Goal: Transaction & Acquisition: Purchase product/service

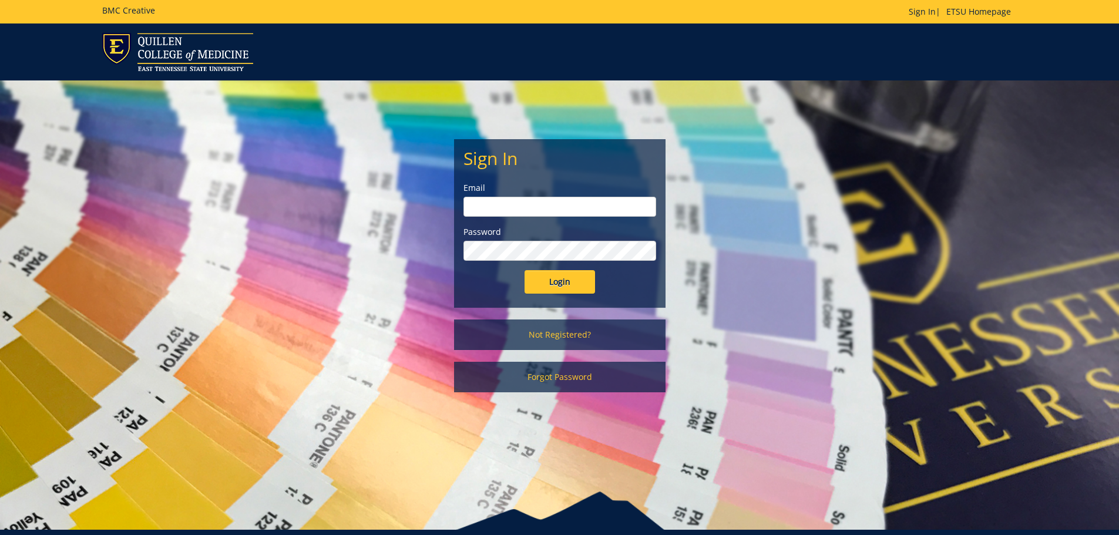
type input "rodeback@etsu.edu"
click at [551, 270] on form "Sign In Email rodeback@etsu.edu Password Login" at bounding box center [560, 221] width 193 height 145
click at [553, 285] on input "Login" at bounding box center [560, 282] width 71 height 24
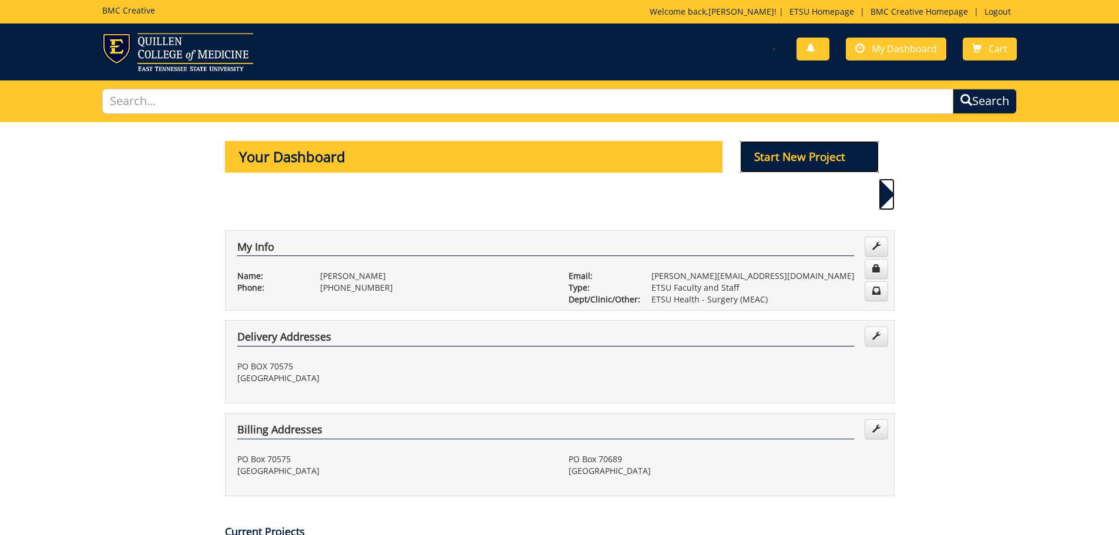
click at [805, 153] on p "Start New Project" at bounding box center [809, 157] width 139 height 32
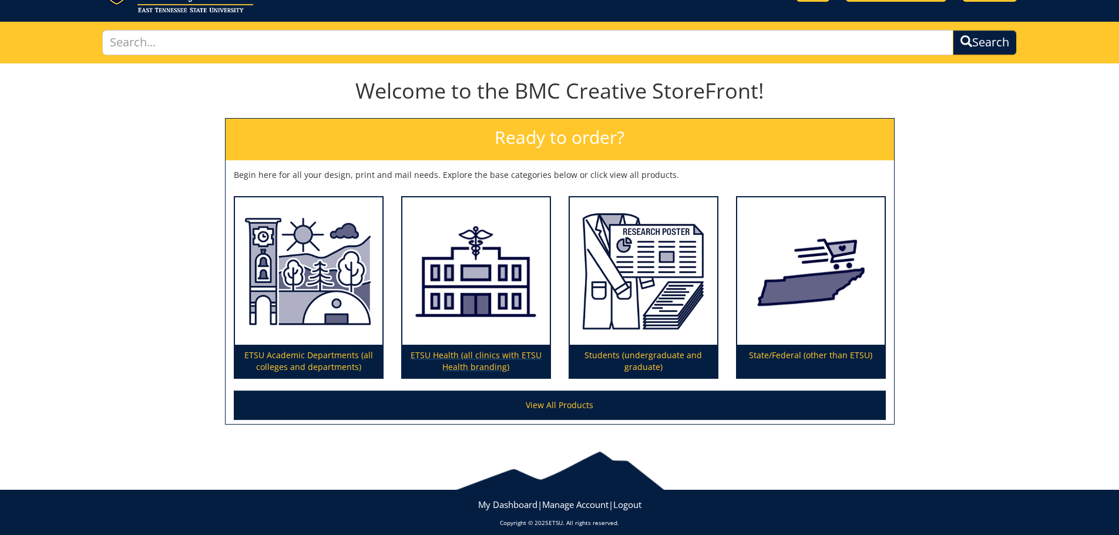
scroll to position [69, 0]
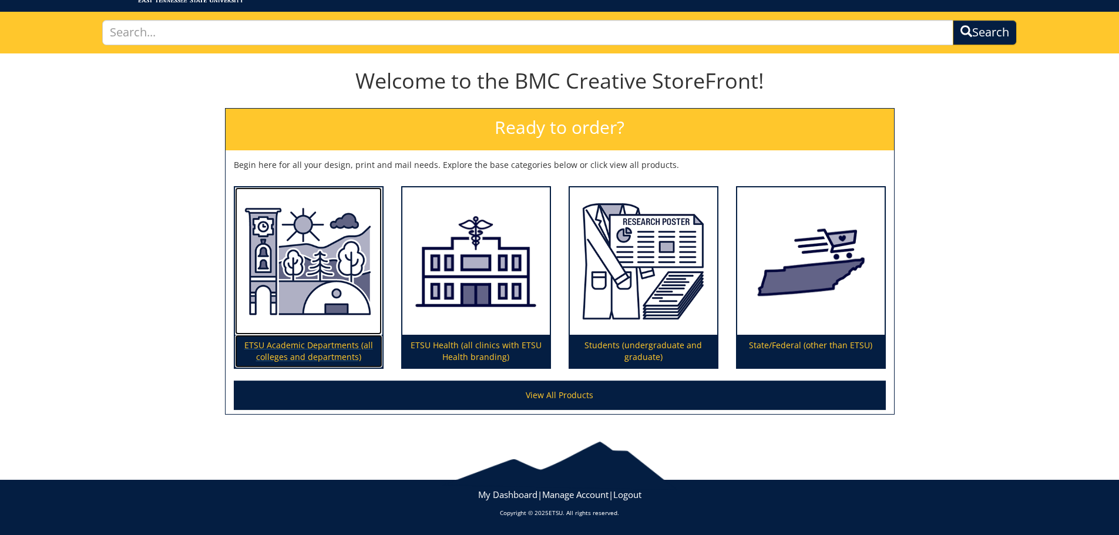
click at [308, 344] on p "ETSU Academic Departments (all colleges and departments)" at bounding box center [308, 351] width 147 height 33
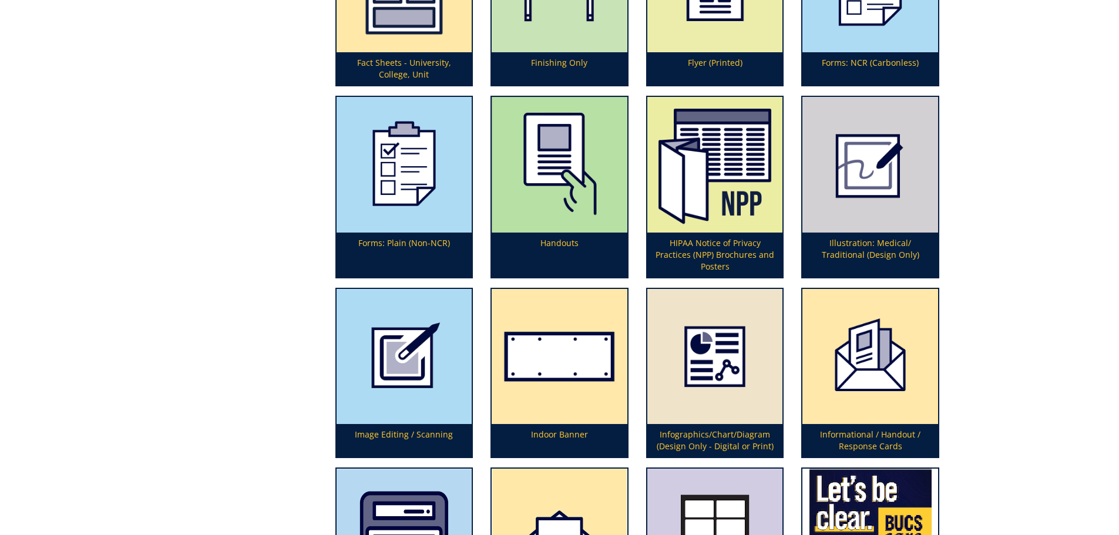
scroll to position [1763, 0]
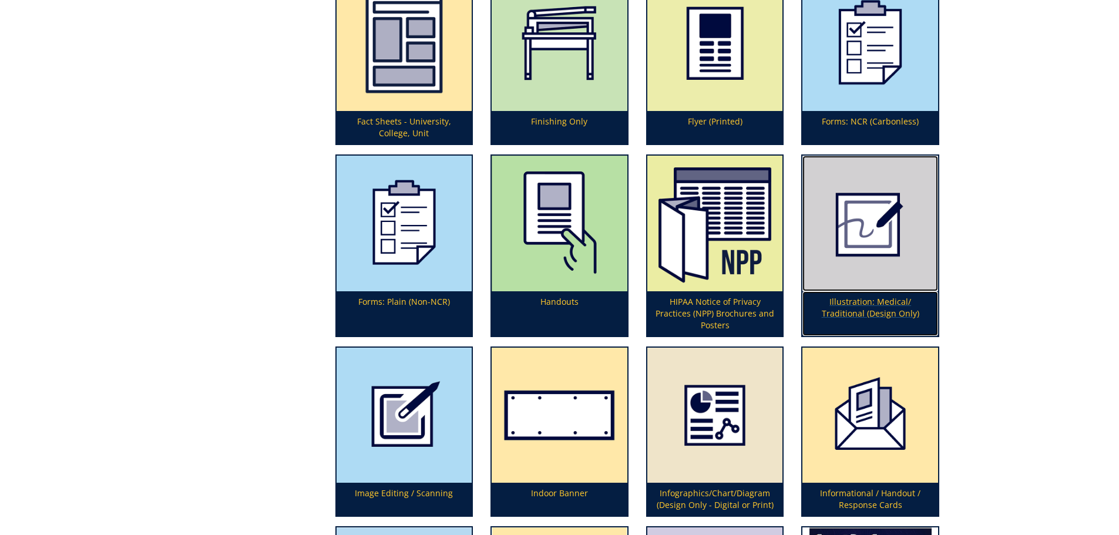
click at [865, 303] on p "Illustration: Medical/ Traditional (Design Only)" at bounding box center [871, 313] width 136 height 45
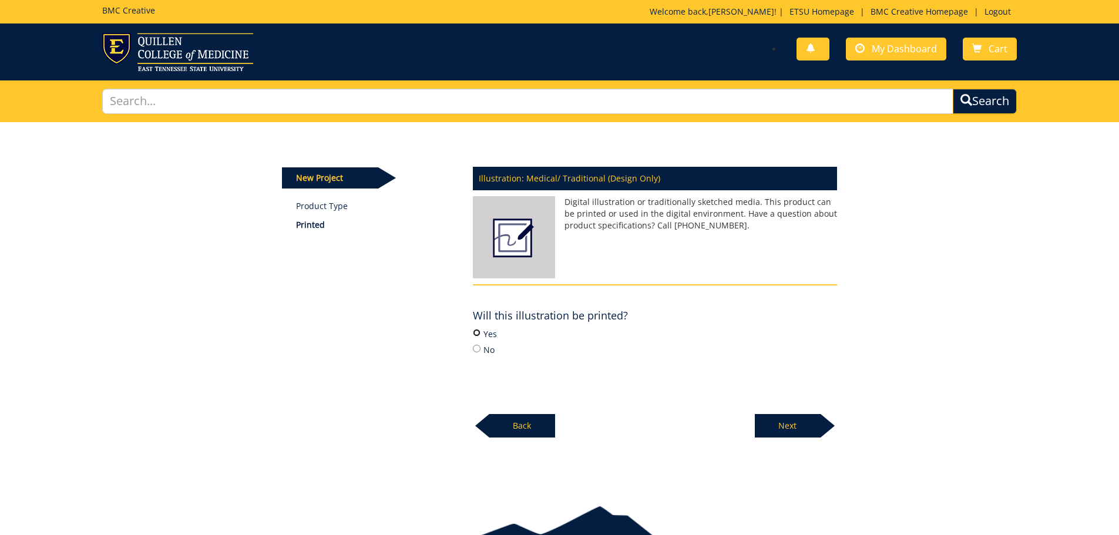
click at [478, 333] on input "Yes" at bounding box center [477, 333] width 8 height 8
radio input "true"
click at [804, 434] on p "Next" at bounding box center [788, 426] width 66 height 24
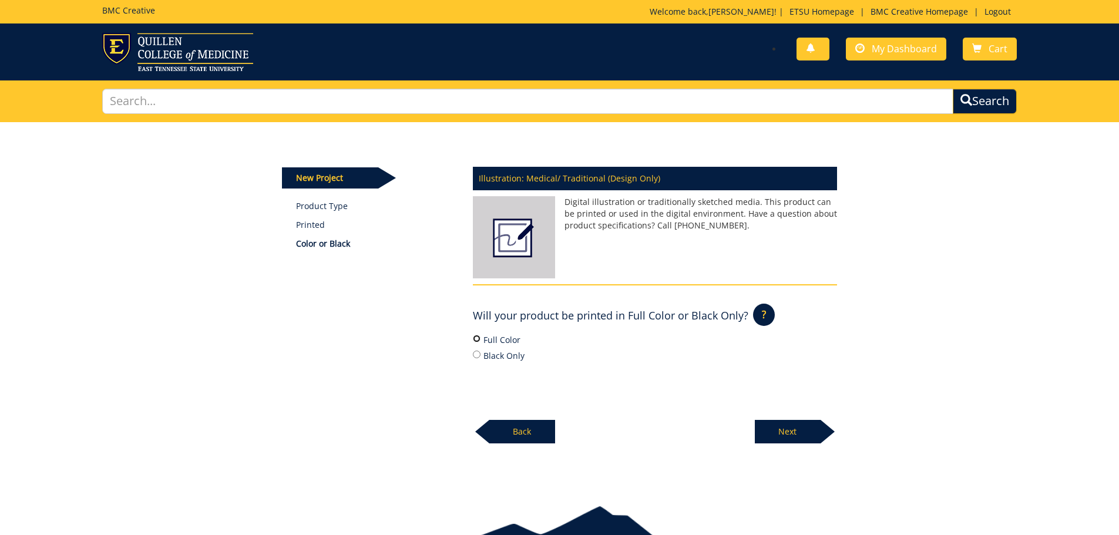
click at [476, 337] on input "Full Color" at bounding box center [477, 339] width 8 height 8
radio input "true"
click at [793, 428] on p "Next" at bounding box center [788, 432] width 66 height 24
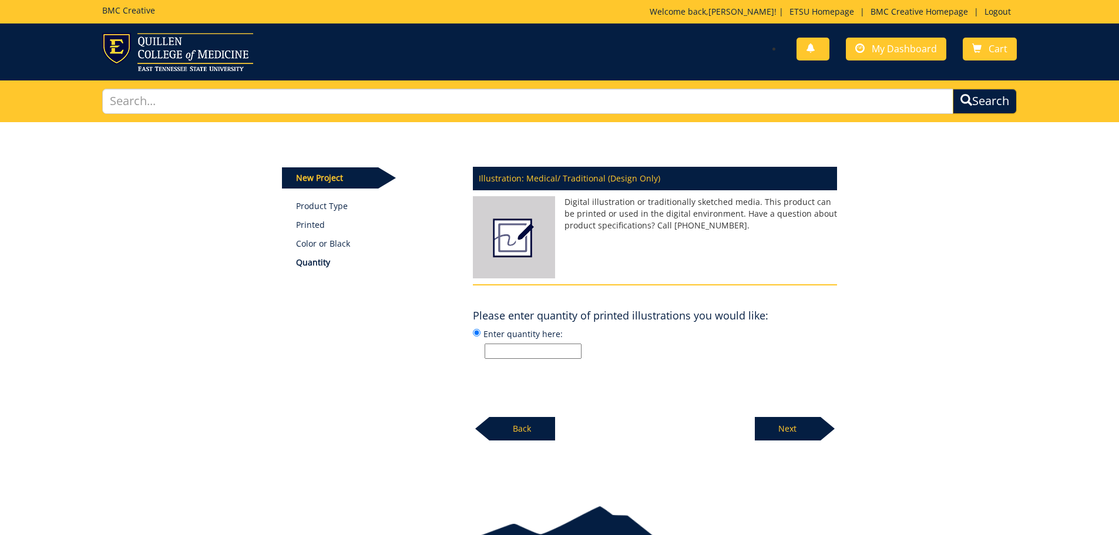
click at [490, 347] on input "Enter quantity here:" at bounding box center [533, 351] width 97 height 15
type input "100"
click at [770, 428] on p "Next" at bounding box center [788, 429] width 66 height 24
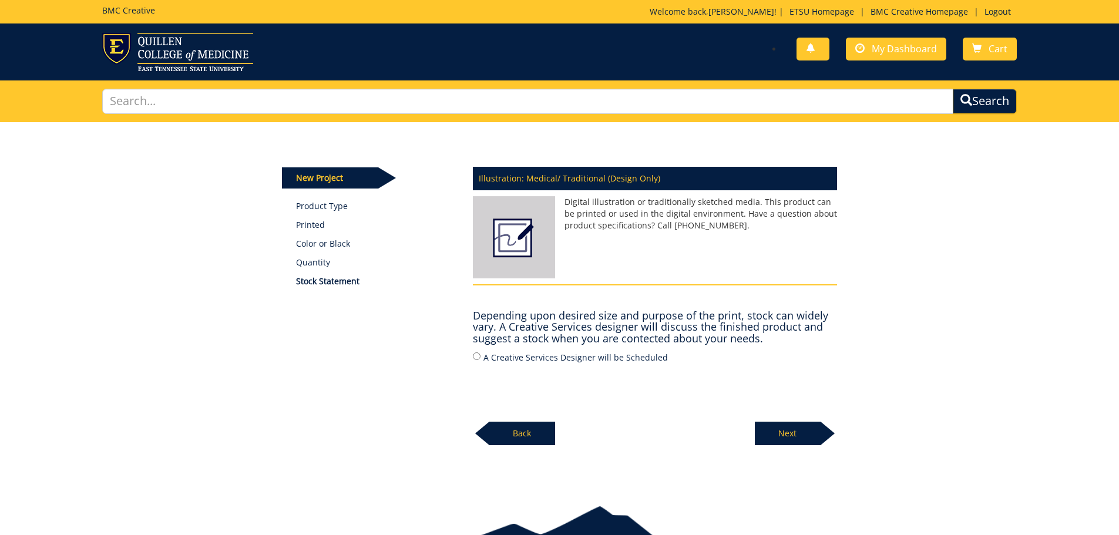
click at [520, 363] on label "A Creative Services Designer will be Scheduled" at bounding box center [655, 357] width 364 height 13
click at [481, 360] on input "A Creative Services Designer will be Scheduled" at bounding box center [477, 357] width 8 height 8
radio input "true"
click at [792, 432] on p "Next" at bounding box center [788, 434] width 66 height 24
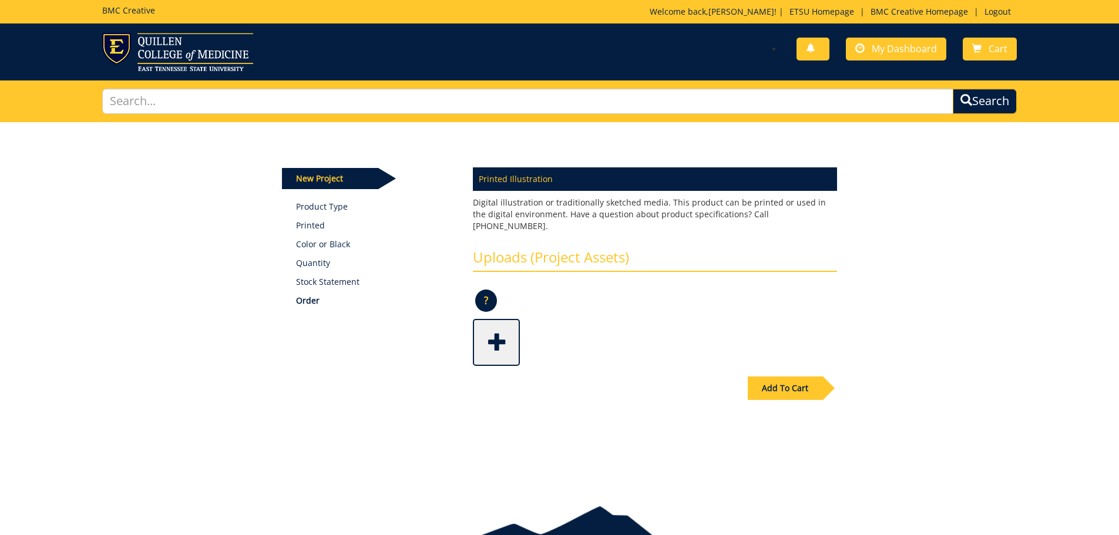
click at [492, 322] on span at bounding box center [497, 341] width 47 height 41
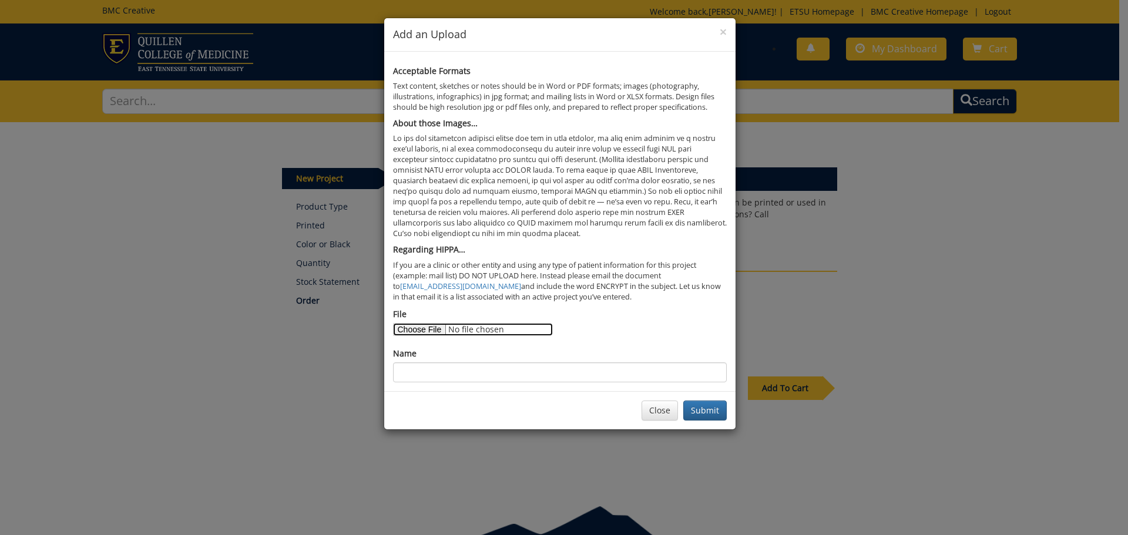
click at [424, 328] on input "File" at bounding box center [473, 329] width 160 height 13
click at [427, 331] on input "File" at bounding box center [473, 329] width 160 height 13
type input "C:\fakepath\signex1.jpeg"
click at [685, 413] on button "Submit" at bounding box center [704, 411] width 43 height 20
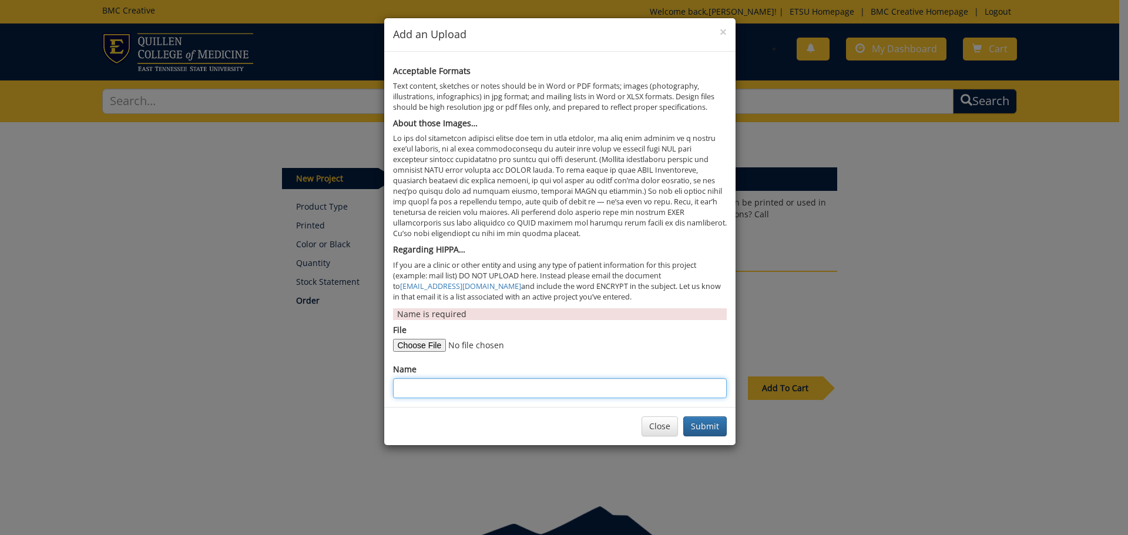
click at [424, 378] on input "Name" at bounding box center [560, 388] width 334 height 20
type input "E"
type input "Current Signs1"
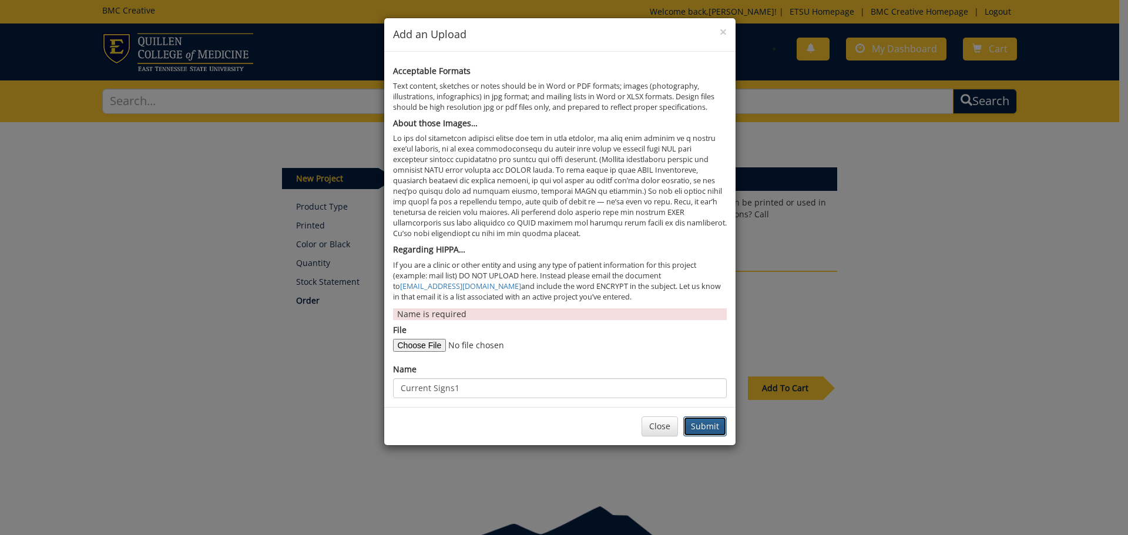
click at [703, 423] on button "Submit" at bounding box center [704, 427] width 43 height 20
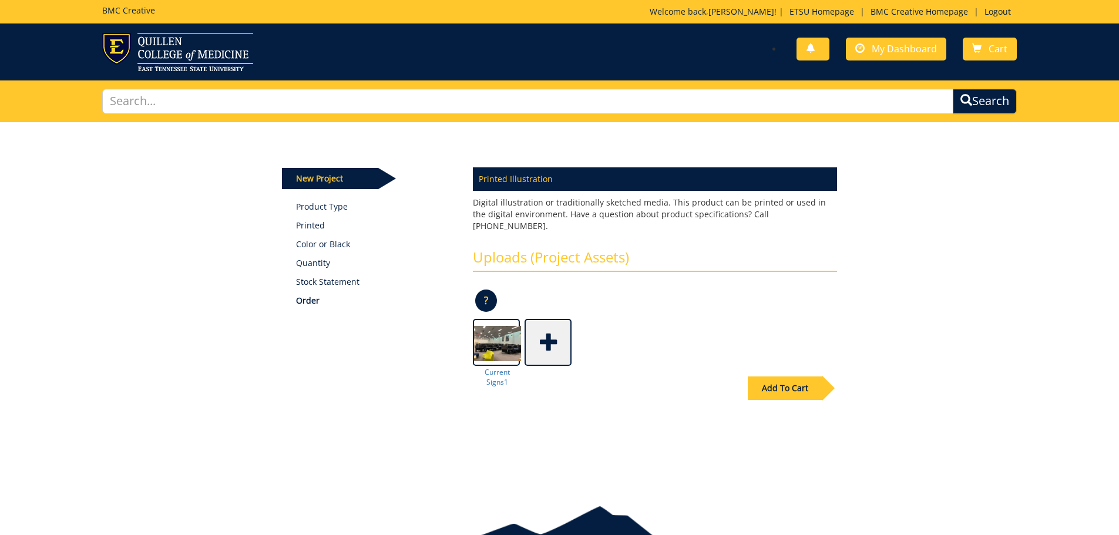
click at [551, 326] on span at bounding box center [549, 341] width 47 height 41
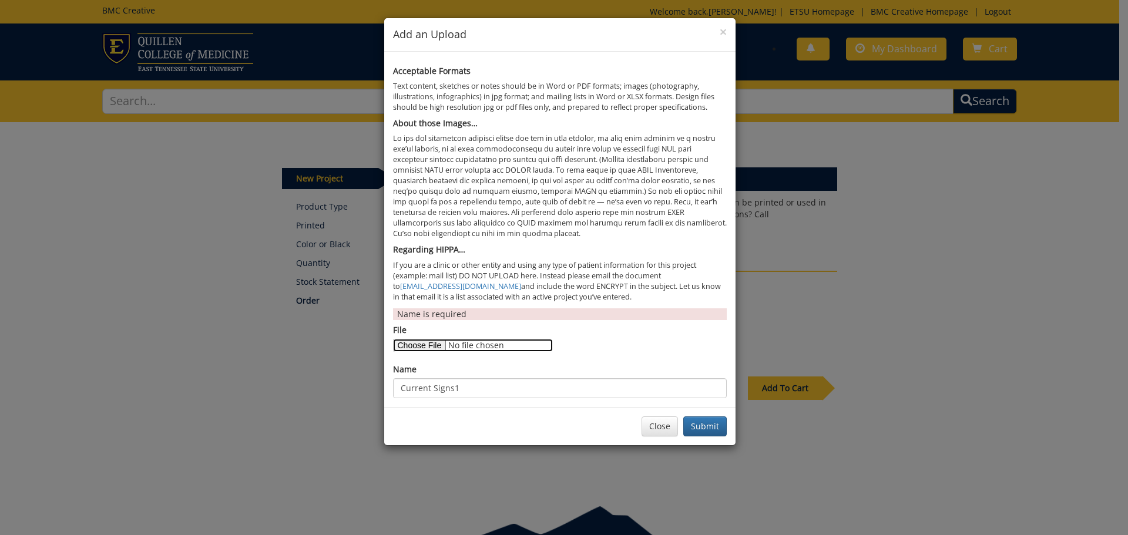
click at [430, 347] on input "File" at bounding box center [473, 345] width 160 height 13
type input "C:\fakepath\signex2.jpeg"
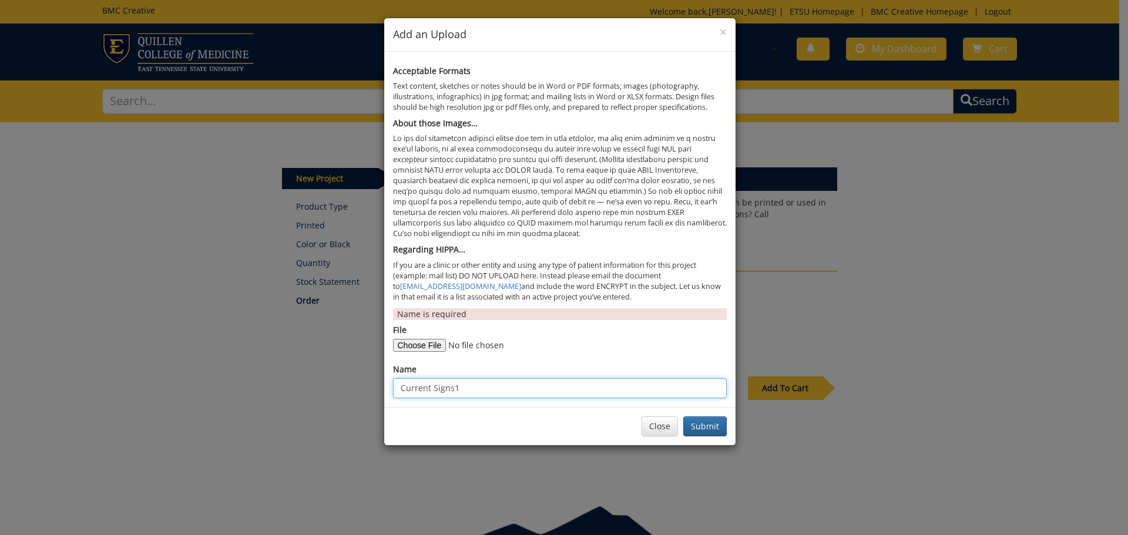
click at [466, 388] on input "Current Signs1" at bounding box center [560, 388] width 334 height 20
type input "Current Signs2"
click at [709, 425] on button "Submit" at bounding box center [704, 427] width 43 height 20
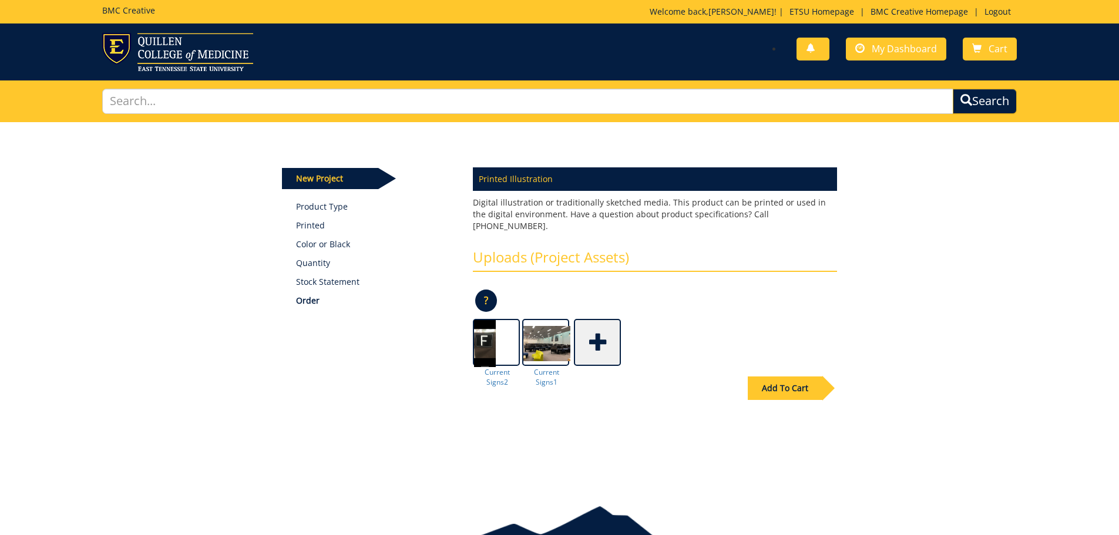
click at [605, 333] on span at bounding box center [598, 341] width 47 height 41
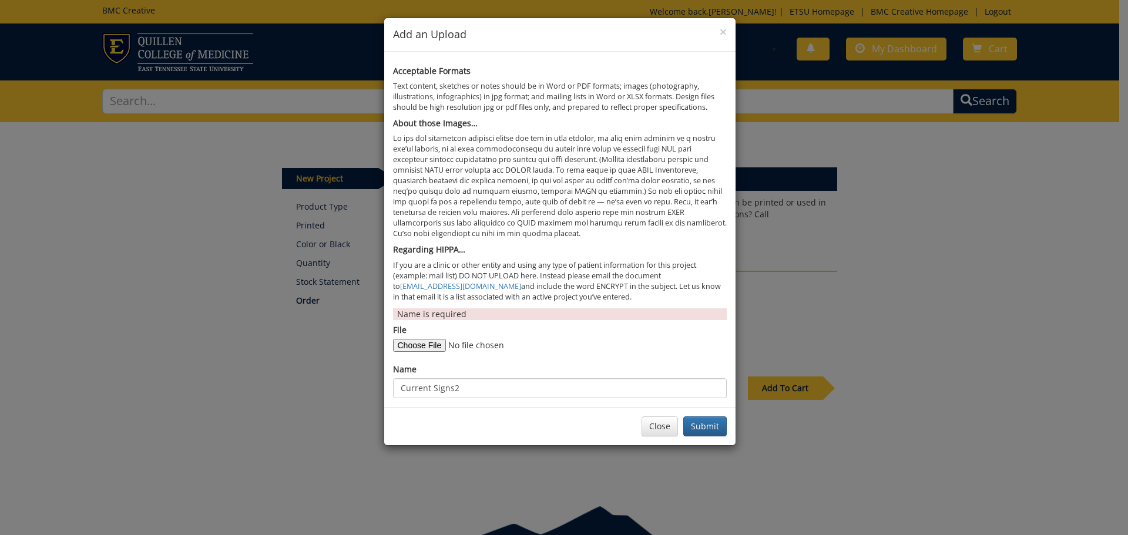
click at [428, 334] on div "File" at bounding box center [560, 338] width 334 height 28
click at [431, 337] on div "File" at bounding box center [560, 338] width 334 height 28
click at [431, 348] on input "File" at bounding box center [473, 345] width 160 height 13
type input "C:\fakepath\signex3.jpeg"
click at [476, 390] on input "Current Signs2" at bounding box center [560, 388] width 334 height 20
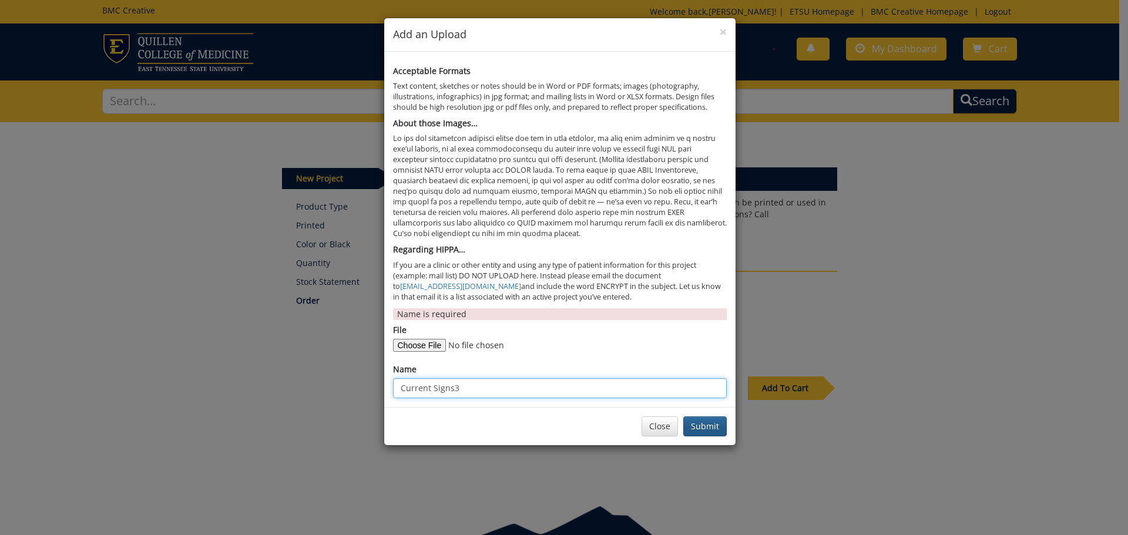
type input "Current Signs3"
click at [689, 425] on button "Submit" at bounding box center [704, 427] width 43 height 20
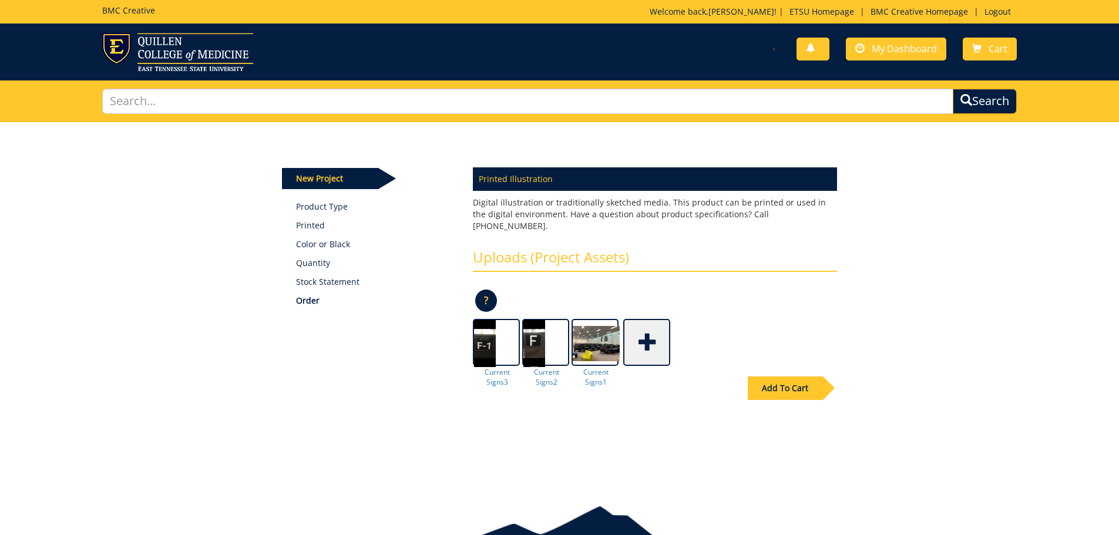
click at [764, 378] on div "Add To Cart" at bounding box center [785, 389] width 75 height 24
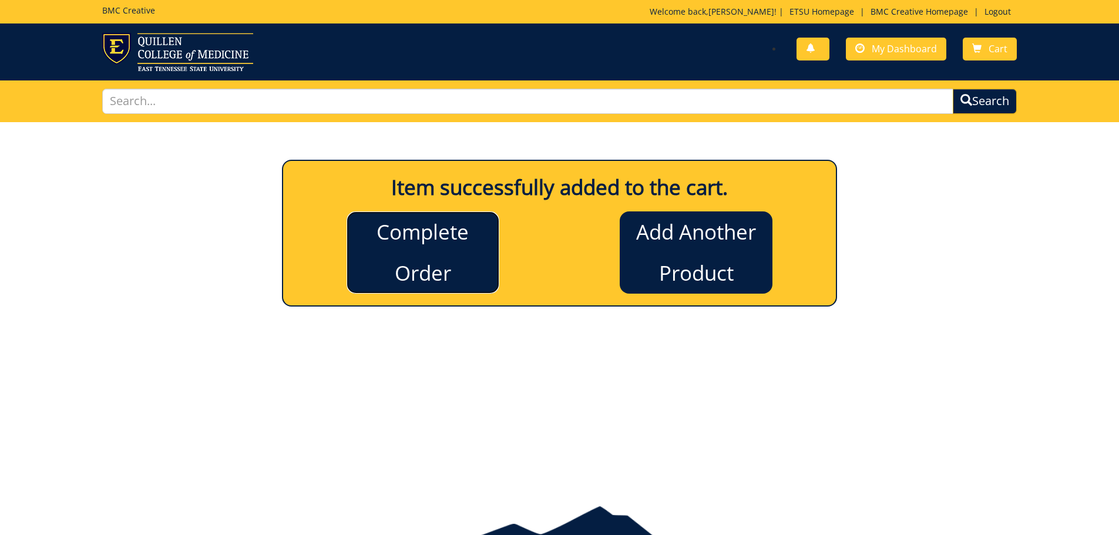
click at [434, 254] on link "Complete Order" at bounding box center [423, 253] width 153 height 82
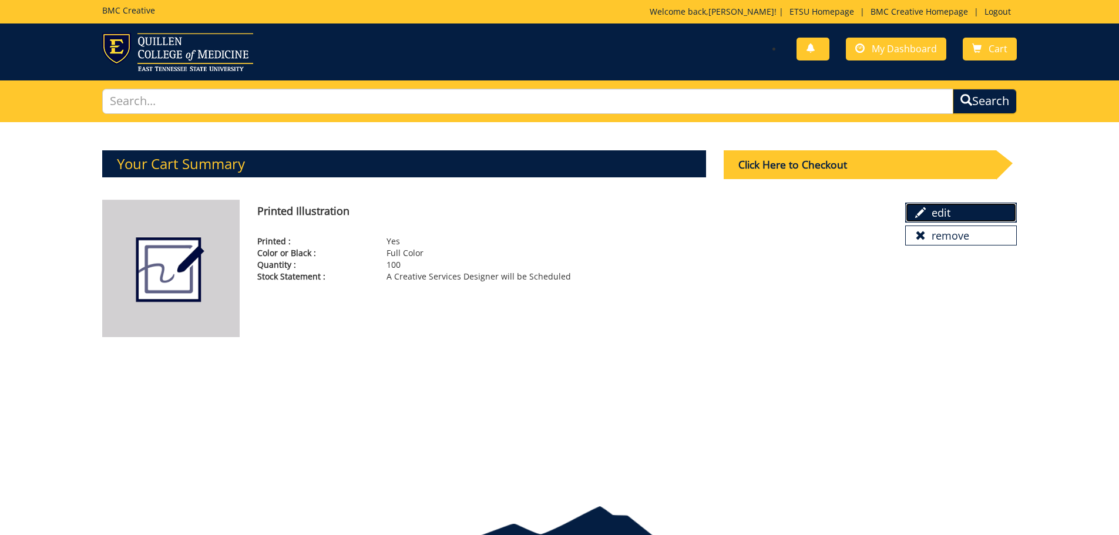
click at [945, 214] on link "edit" at bounding box center [961, 213] width 112 height 20
click at [836, 166] on div "Click Here to Checkout" at bounding box center [860, 164] width 273 height 29
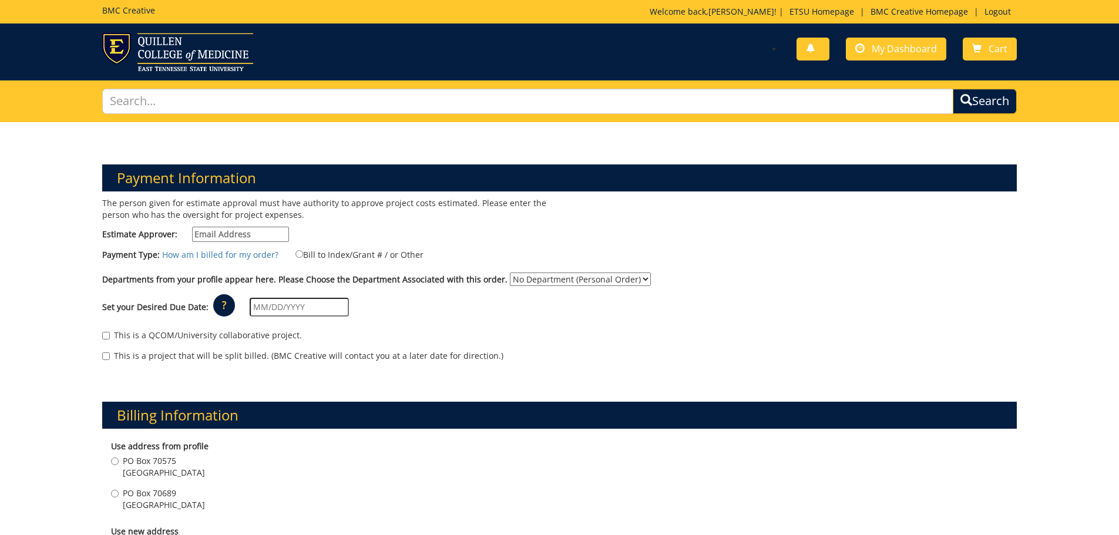
click at [232, 232] on input "Estimate Approver:" at bounding box center [240, 234] width 97 height 15
type input "Rodeback@etsu.edu"
type input "University Testing Services, [GEOGRAPHIC_DATA][PERSON_NAME]"
type input "ETSU Box 70689"
type input "Johnson City"
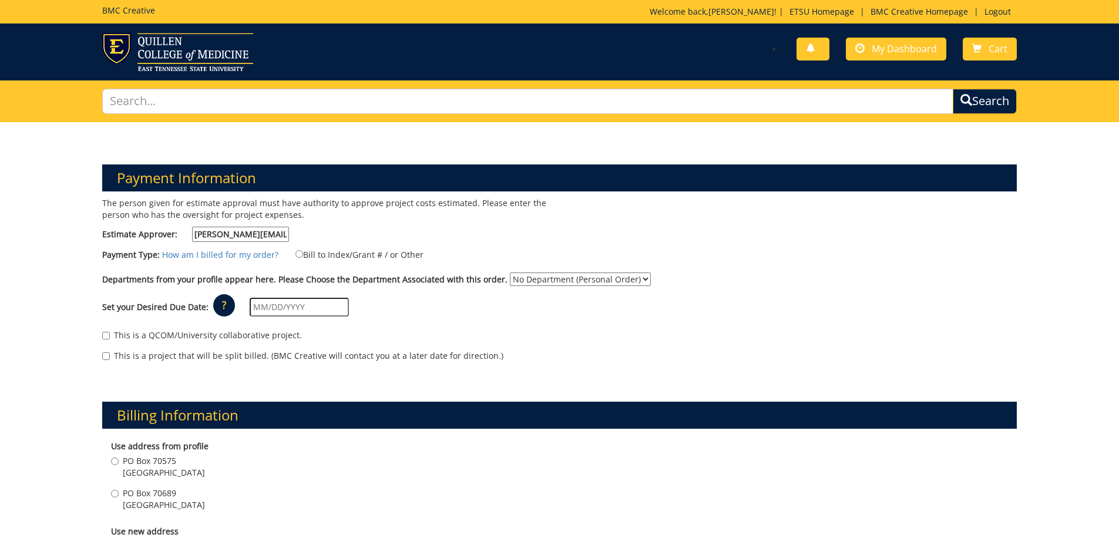
type input "37614"
click at [297, 254] on input "Bill to Index/Grant # / or Other" at bounding box center [300, 254] width 8 height 8
radio input "true"
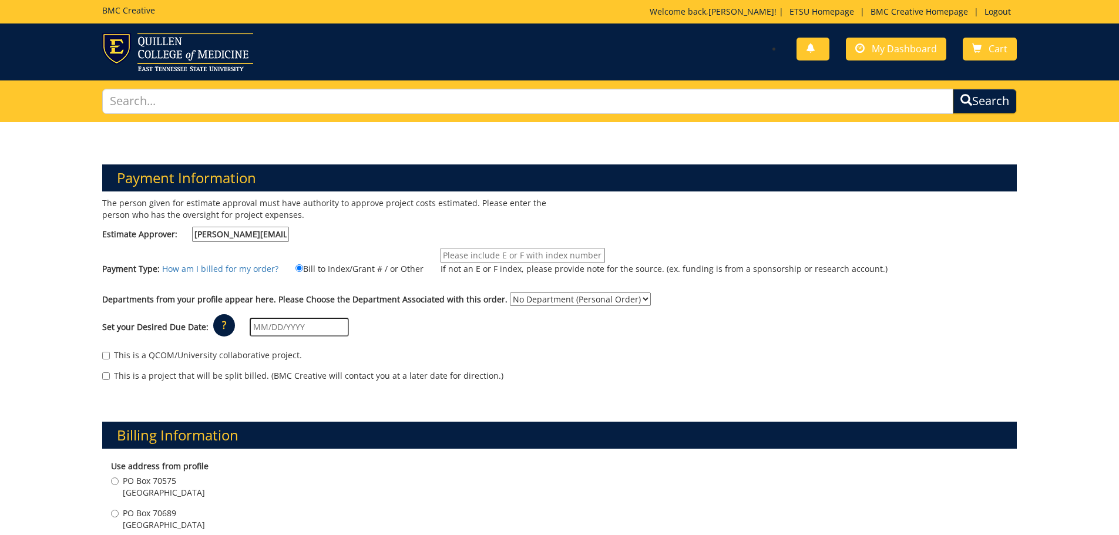
click at [448, 255] on input "If not an E or F index, please provide note for the source. (ex. funding is fro…" at bounding box center [523, 255] width 165 height 15
type input "E28520"
click at [515, 297] on select "No Department (Personal Order) ETSU Health - Surgery (MEAC)" at bounding box center [580, 300] width 141 height 14
click at [427, 322] on div "Set your Desired Due Date: ? × How long will my project take to finish? : Pleas…" at bounding box center [559, 327] width 933 height 32
click at [259, 322] on input "text" at bounding box center [299, 327] width 99 height 19
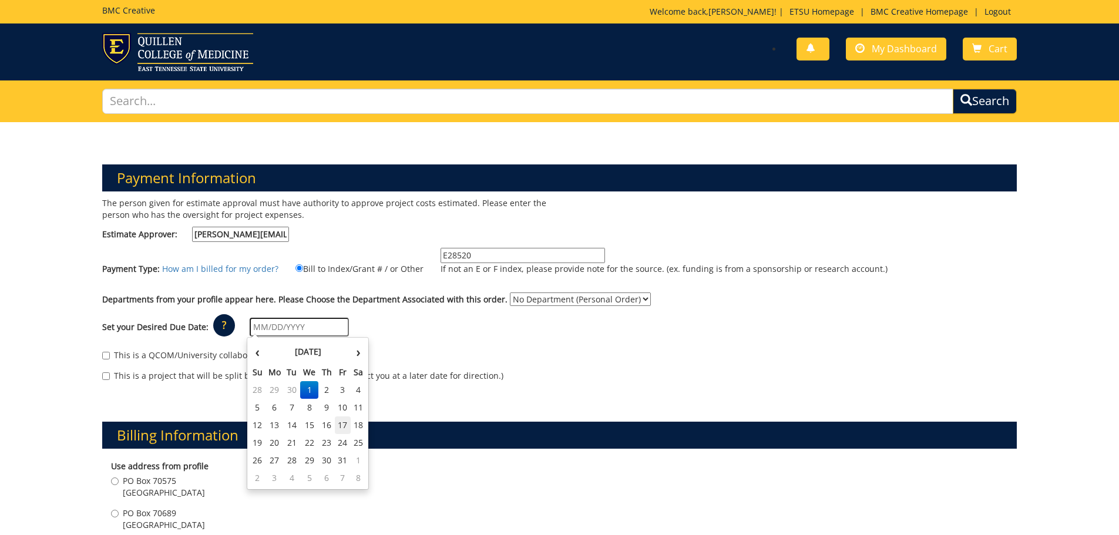
click at [343, 424] on td "17" at bounding box center [343, 426] width 16 height 18
type input "[DATE]"
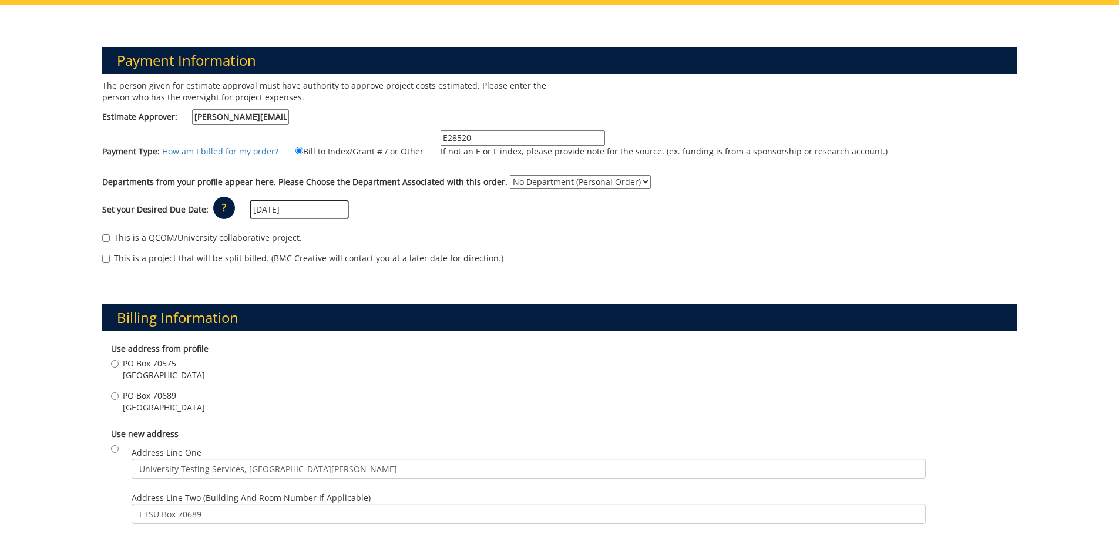
scroll to position [176, 0]
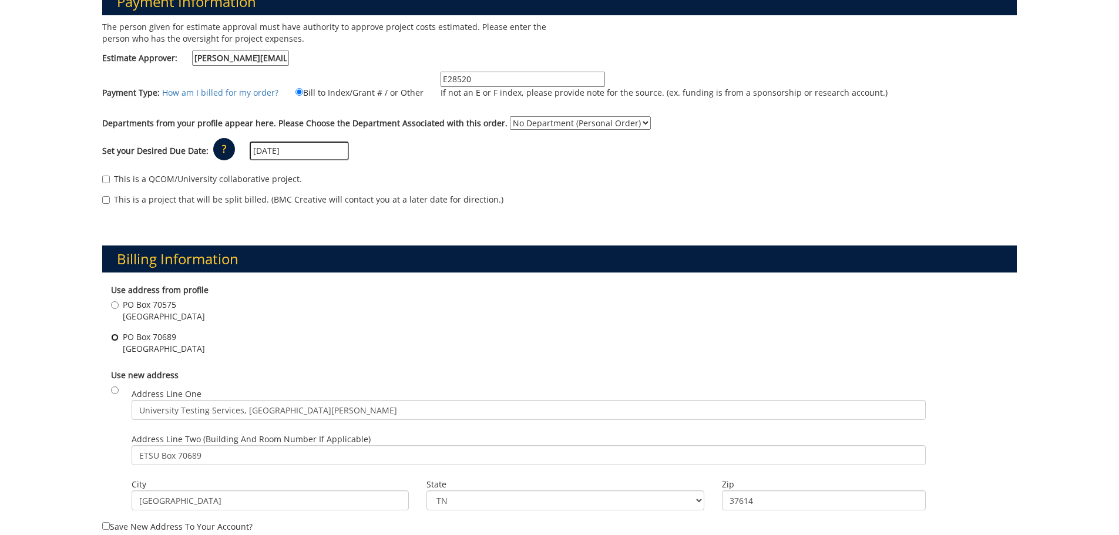
click at [116, 336] on input "PO Box 70689 Johnson City , TN 37614" at bounding box center [115, 338] width 8 height 8
radio input "true"
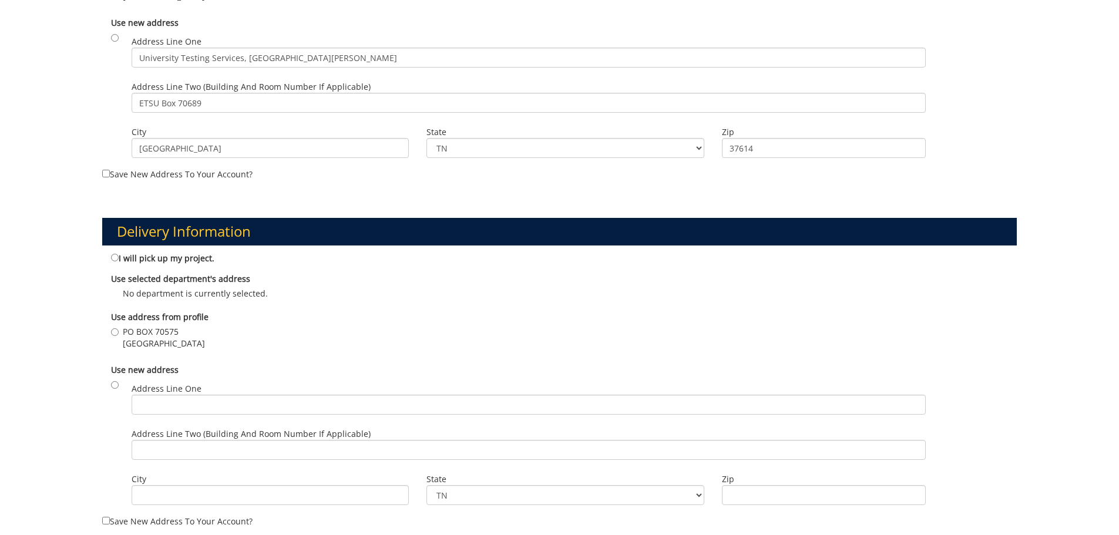
scroll to position [588, 0]
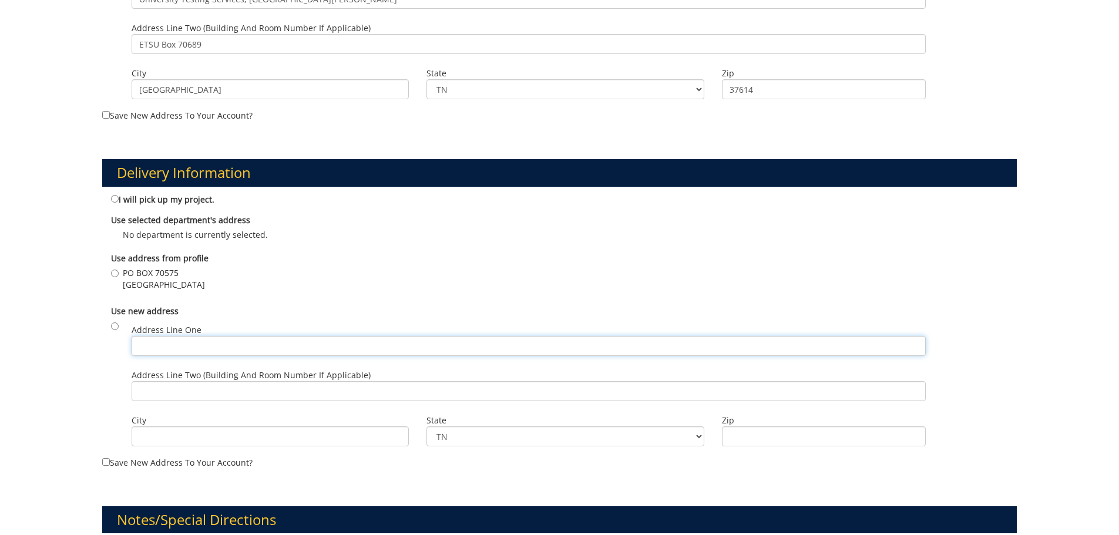
click at [172, 347] on input "Address Line One" at bounding box center [529, 346] width 794 height 20
click at [93, 344] on div "Delivery Information I will pick up my project. Use selected department's addre…" at bounding box center [559, 304] width 933 height 347
click at [156, 341] on input "Address Line One" at bounding box center [529, 346] width 794 height 20
type input "University Testing Services, 133 Sherrod Library"
type input "ETSU Box 70689"
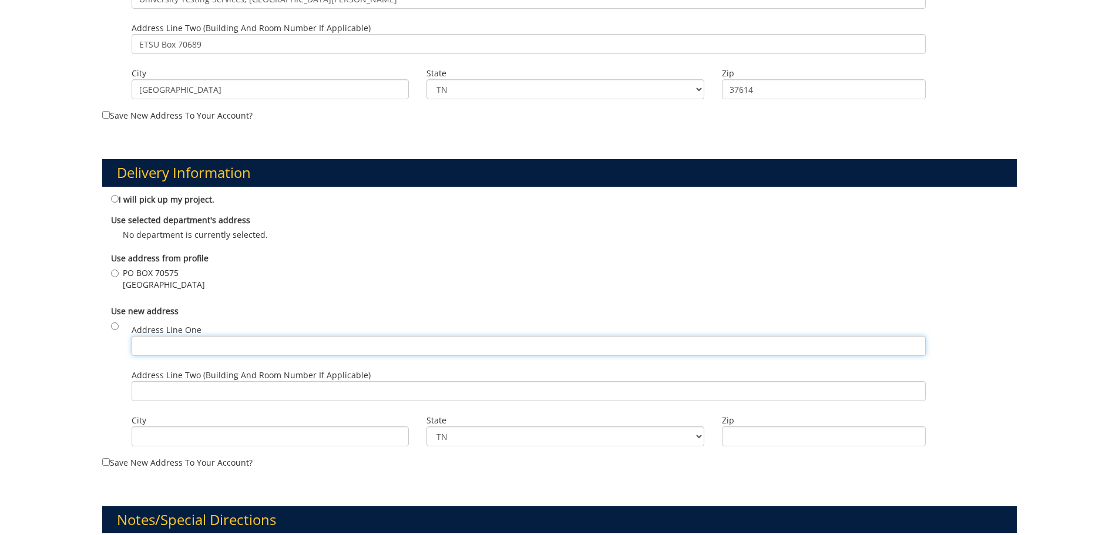
type input "Johnson City"
type input "37614"
click at [113, 323] on input "radio" at bounding box center [115, 327] width 8 height 8
radio input "true"
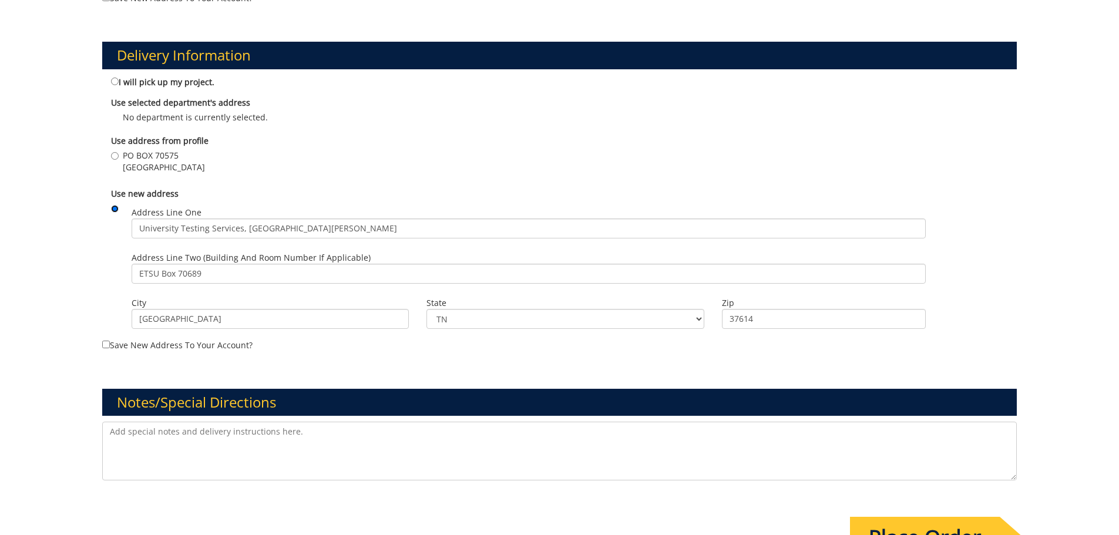
scroll to position [764, 0]
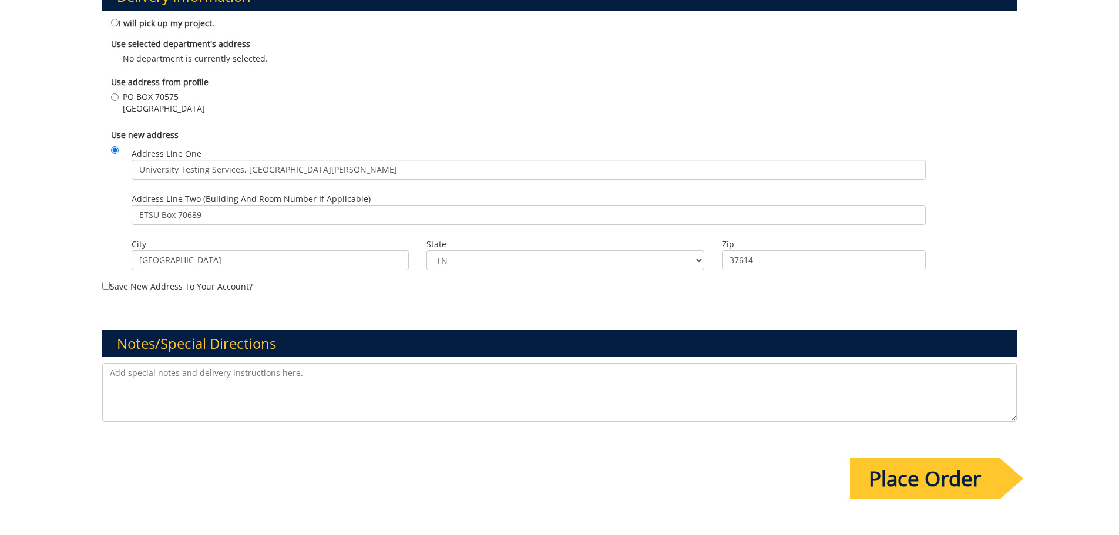
click at [155, 370] on textarea at bounding box center [559, 392] width 915 height 59
click at [179, 374] on textarea "These signs are 11inches in length and 8.5 inches in width" at bounding box center [559, 392] width 915 height 59
click at [274, 373] on textarea "These signs are 11 inches in length and 8.5 inches in width" at bounding box center [559, 392] width 915 height 59
click at [177, 373] on textarea "These signs are 11 inches in length and 11 inches in width" at bounding box center [559, 392] width 915 height 59
click at [349, 375] on textarea "These signs are 8.5 inches in length and 11 inches in width" at bounding box center [559, 392] width 915 height 59
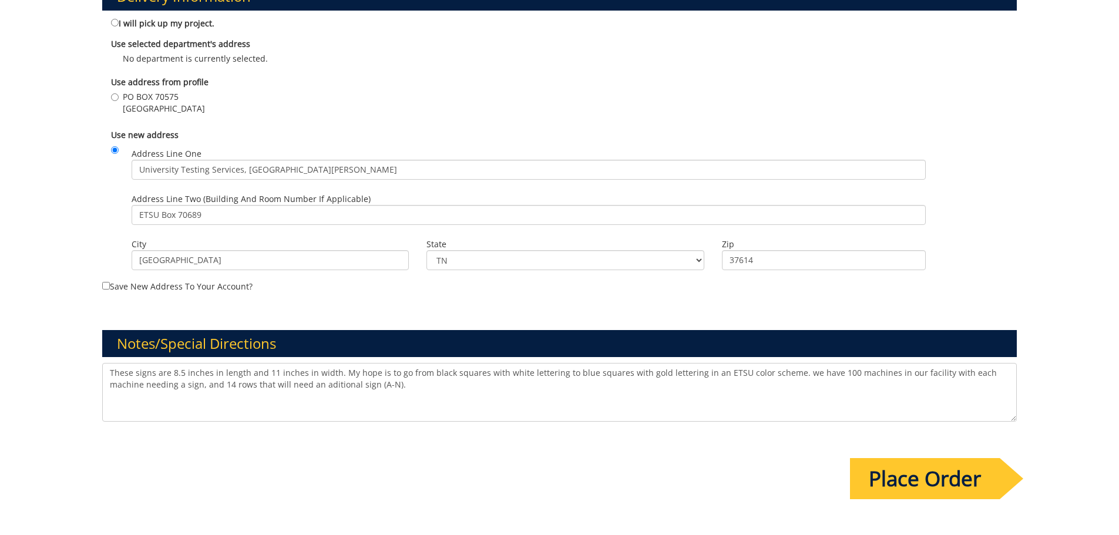
click at [307, 385] on textarea "These signs are 8.5 inches in length and 11 inches in width. My hope is to go f…" at bounding box center [559, 392] width 915 height 59
drag, startPoint x: 394, startPoint y: 394, endPoint x: 390, endPoint y: 383, distance: 12.3
click at [392, 390] on textarea "These signs are 8.5 inches in length and 11 inches in width. My hope is to go f…" at bounding box center [559, 392] width 915 height 59
click at [831, 374] on textarea "These signs are 8.5 inches in length and 11 inches in width. My hope is to go f…" at bounding box center [559, 392] width 915 height 59
click at [412, 386] on textarea "These signs are 8.5 inches in length and 11 inches in width. My hope is to go f…" at bounding box center [559, 392] width 915 height 59
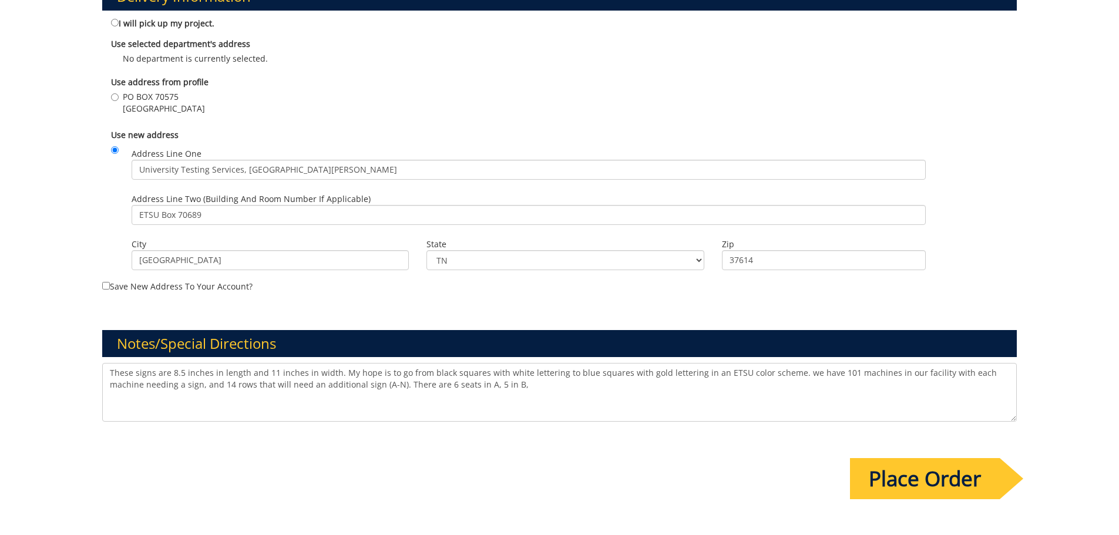
click at [438, 386] on textarea "These signs are 8.5 inches in length and 11 inches in width. My hope is to go f…" at bounding box center [559, 392] width 915 height 59
click at [510, 383] on textarea "These signs are 8.5 inches in length and 11 inches in width. My hope is to go f…" at bounding box center [559, 392] width 915 height 59
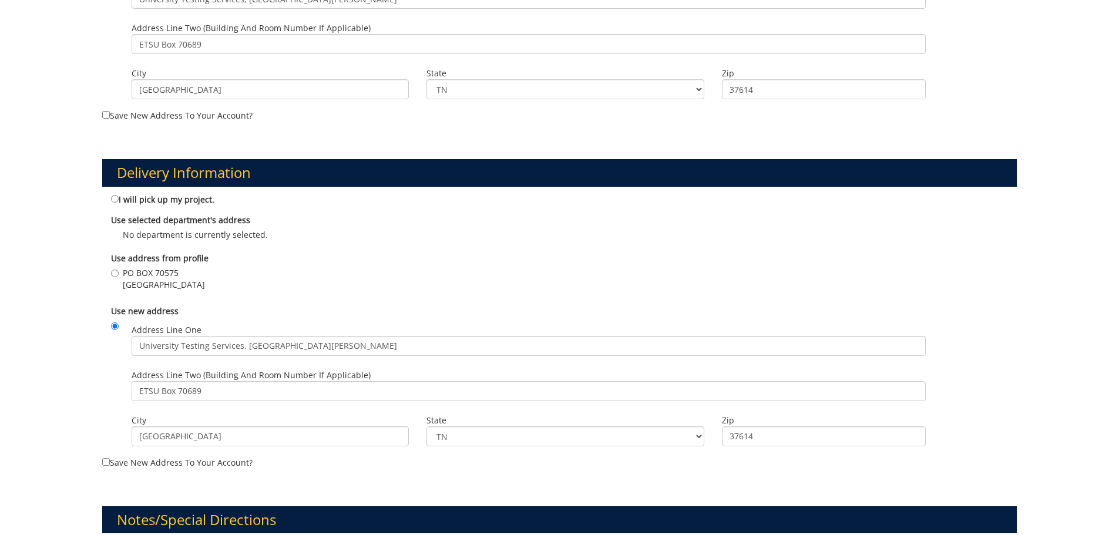
scroll to position [705, 0]
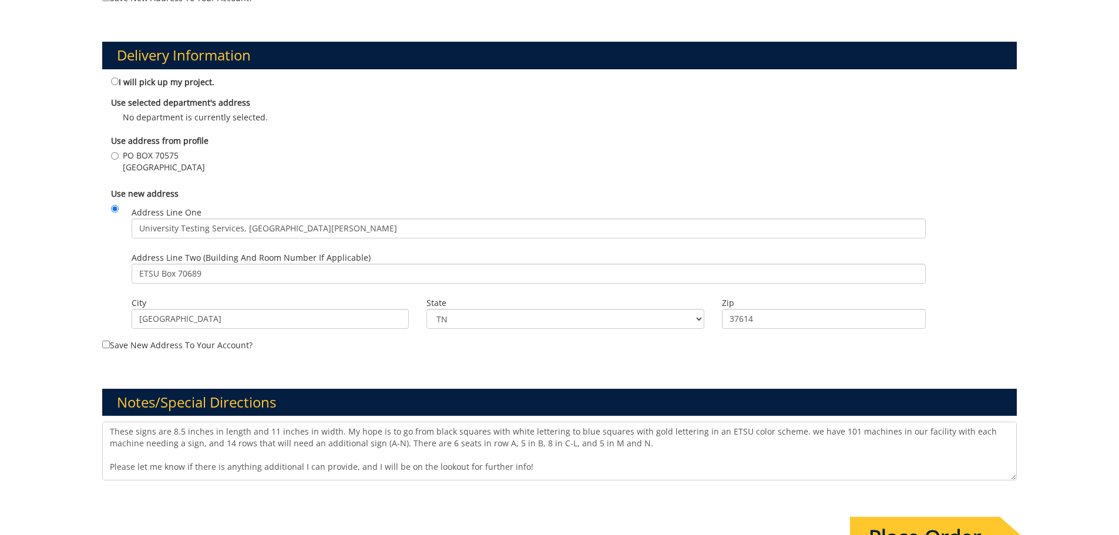
click at [243, 433] on textarea "These signs are 8.5 inches in length and 11 inches in width. My hope is to go f…" at bounding box center [559, 451] width 915 height 59
click at [332, 433] on textarea "These signs are 8.5 inches in height and 11 inches in width. My hope is to go f…" at bounding box center [559, 451] width 915 height 59
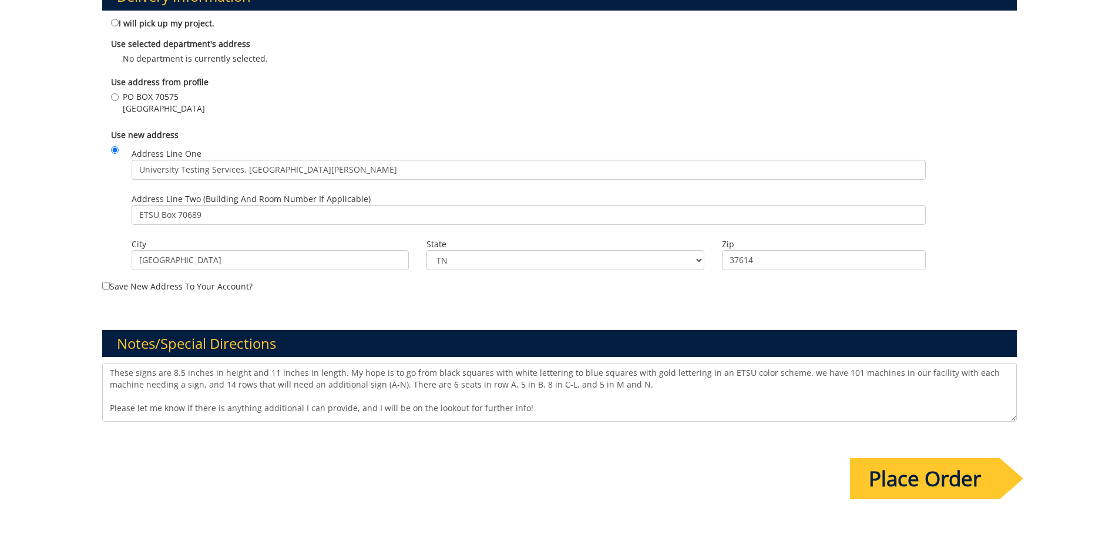
scroll to position [32, 0]
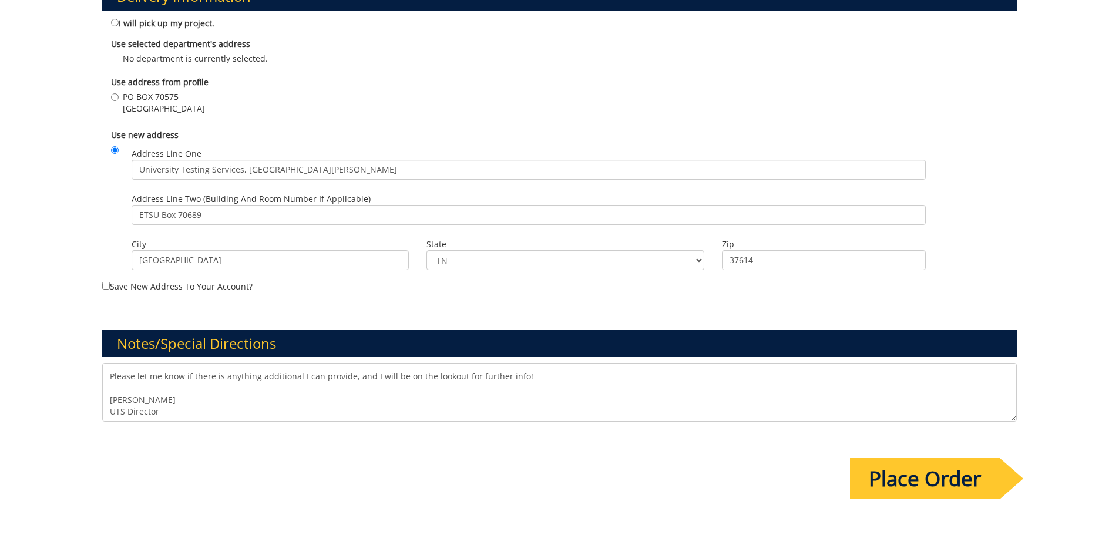
type textarea "These signs are 8.5 inches in height and 11 inches in length. My hope is to go …"
click at [902, 488] on input "Place Order" at bounding box center [925, 478] width 150 height 41
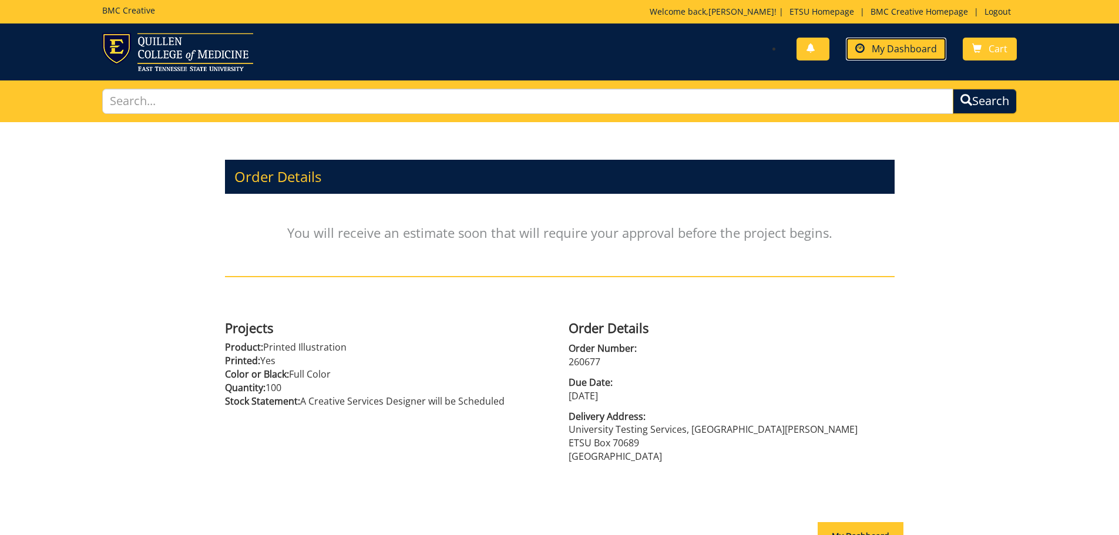
drag, startPoint x: 893, startPoint y: 48, endPoint x: 880, endPoint y: 48, distance: 12.9
click at [891, 48] on span "My Dashboard" at bounding box center [904, 48] width 65 height 13
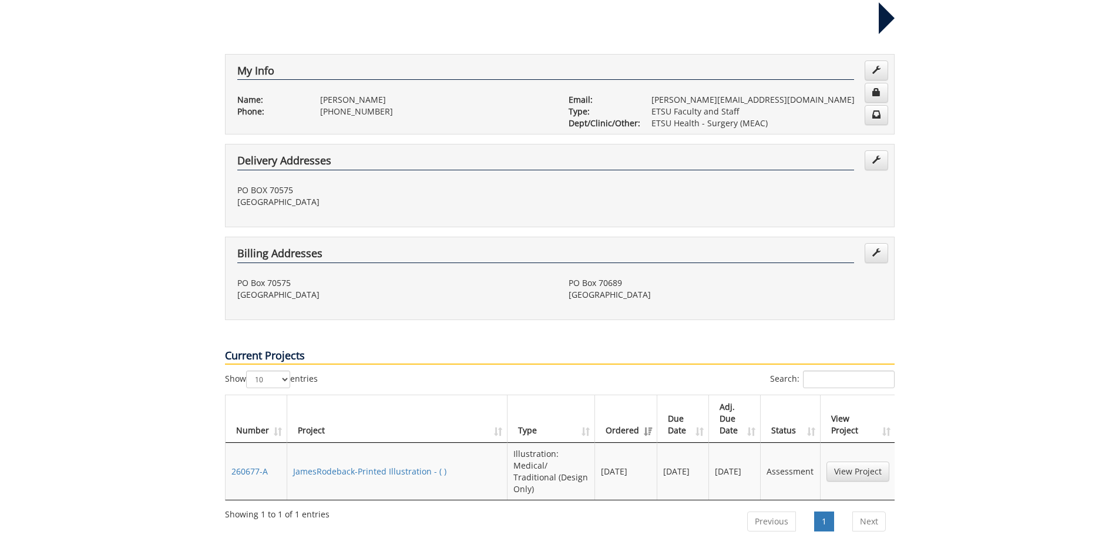
scroll to position [235, 0]
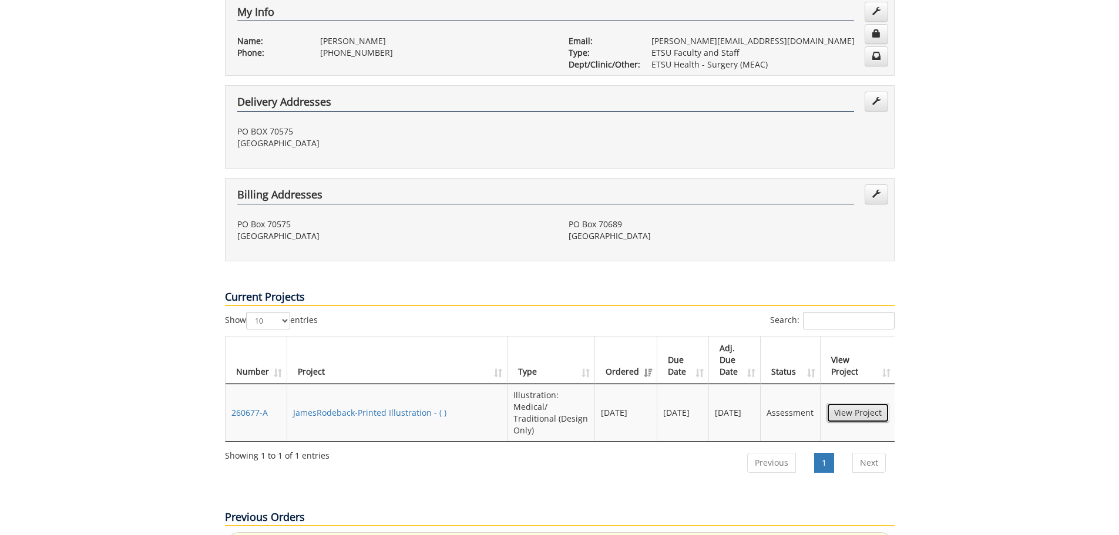
click at [837, 403] on link "View Project" at bounding box center [858, 413] width 63 height 20
